Goal: Transaction & Acquisition: Download file/media

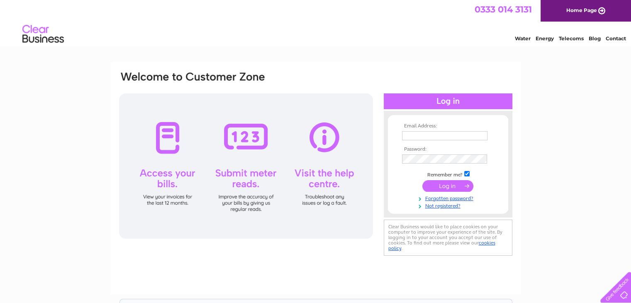
type input "asrglasgowuk@yahoo.com"
click at [450, 186] on input "submit" at bounding box center [447, 186] width 51 height 12
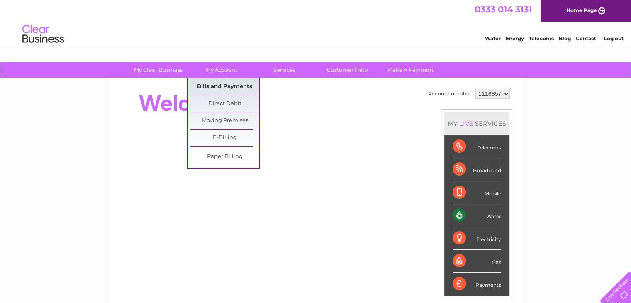
click at [234, 87] on link "Bills and Payments" at bounding box center [224, 86] width 68 height 17
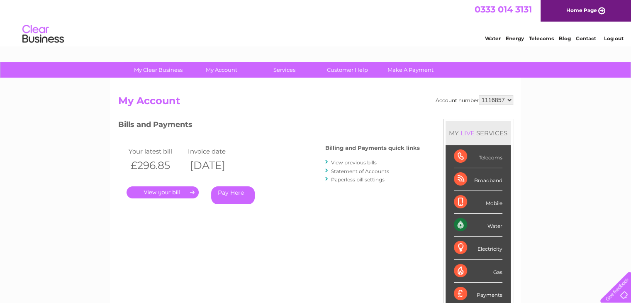
click at [179, 190] on link "." at bounding box center [163, 192] width 72 height 12
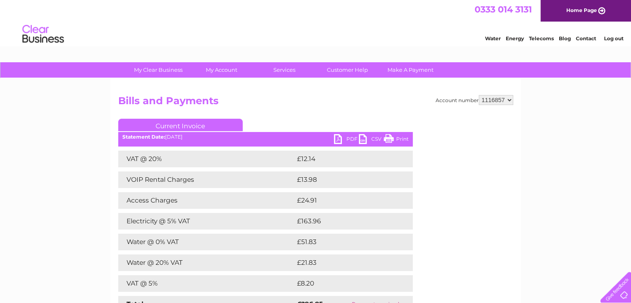
click at [360, 142] on link "CSV" at bounding box center [371, 140] width 25 height 12
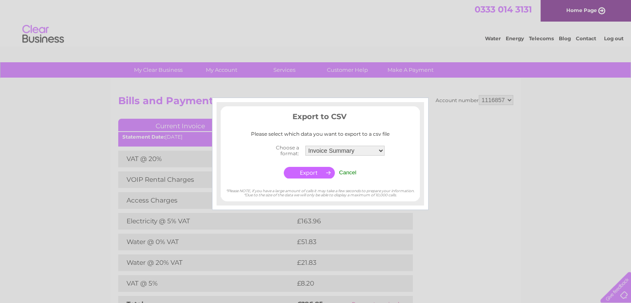
click at [493, 123] on div at bounding box center [315, 151] width 631 height 303
click at [355, 171] on input "Cancel" at bounding box center [347, 172] width 17 height 6
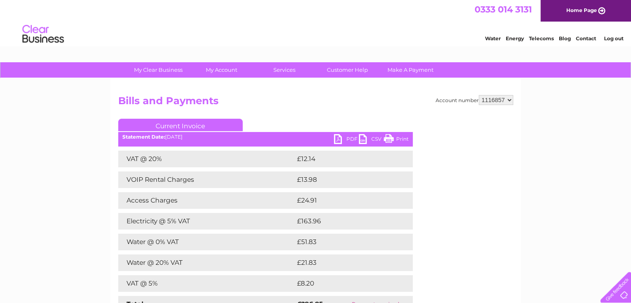
click at [339, 141] on link "PDF" at bounding box center [346, 140] width 25 height 12
